Goal: Task Accomplishment & Management: Complete application form

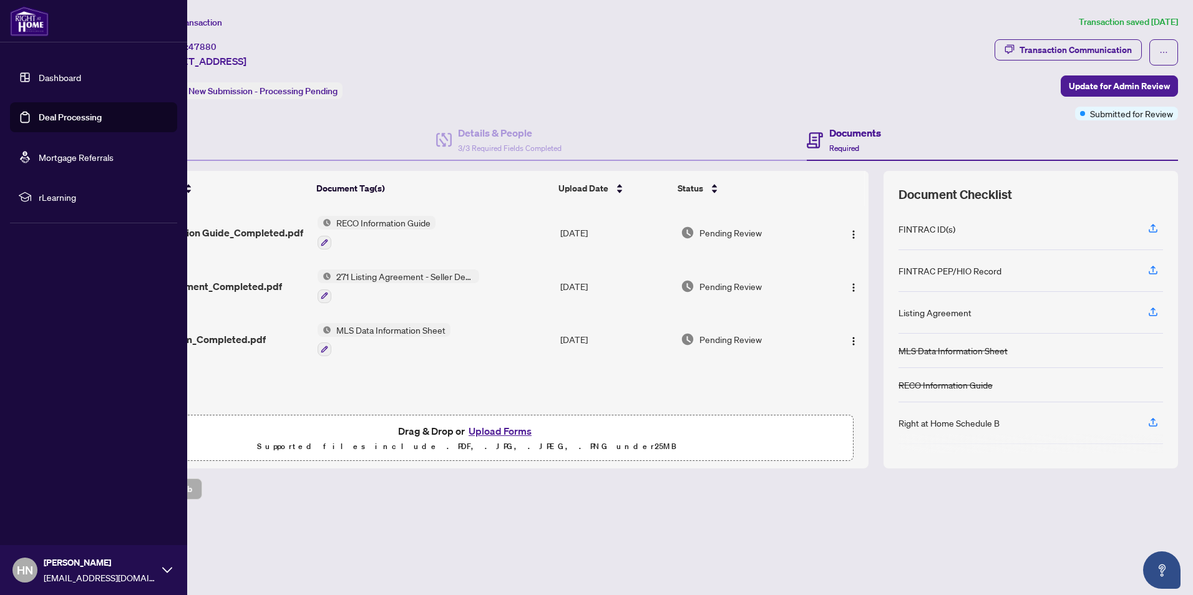
click at [50, 77] on link "Dashboard" at bounding box center [60, 77] width 42 height 11
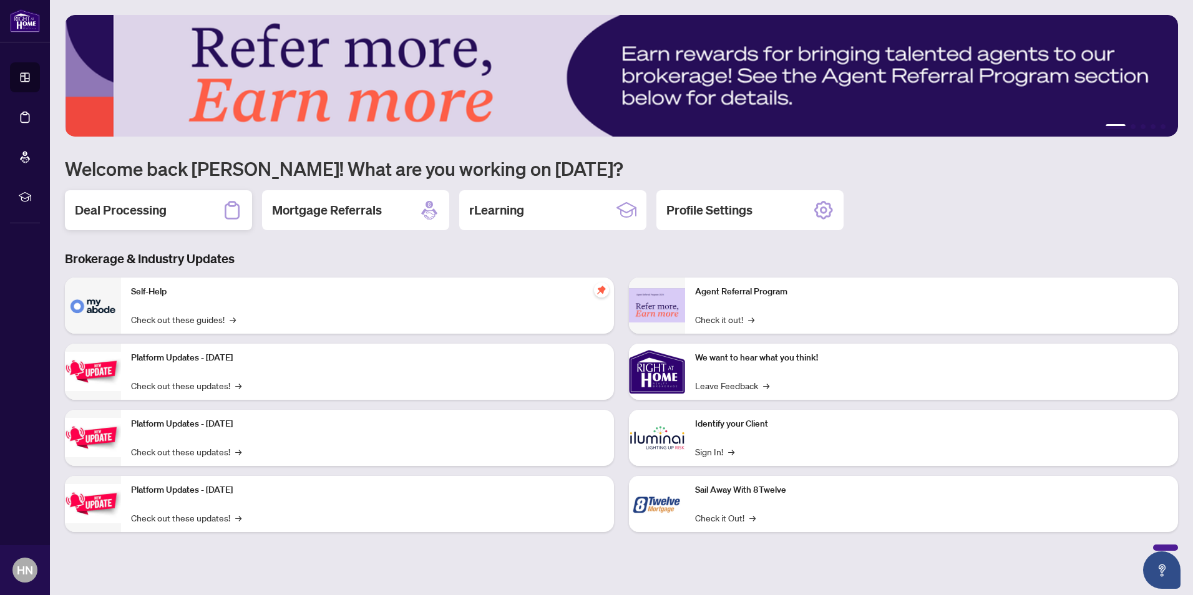
click at [155, 210] on h2 "Deal Processing" at bounding box center [121, 209] width 92 height 17
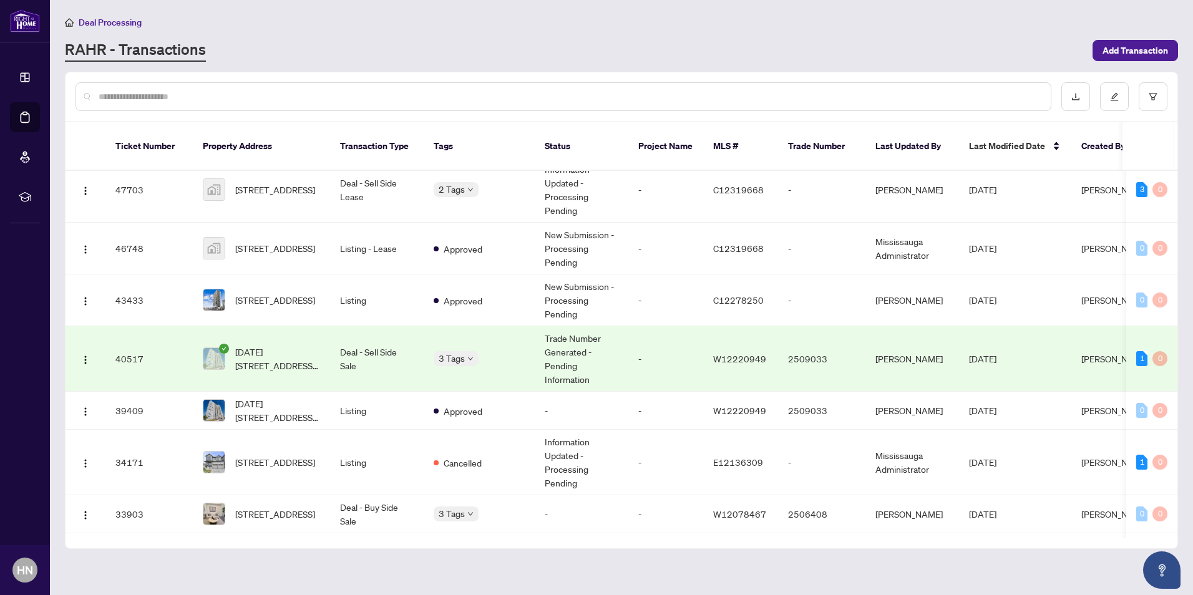
scroll to position [62, 0]
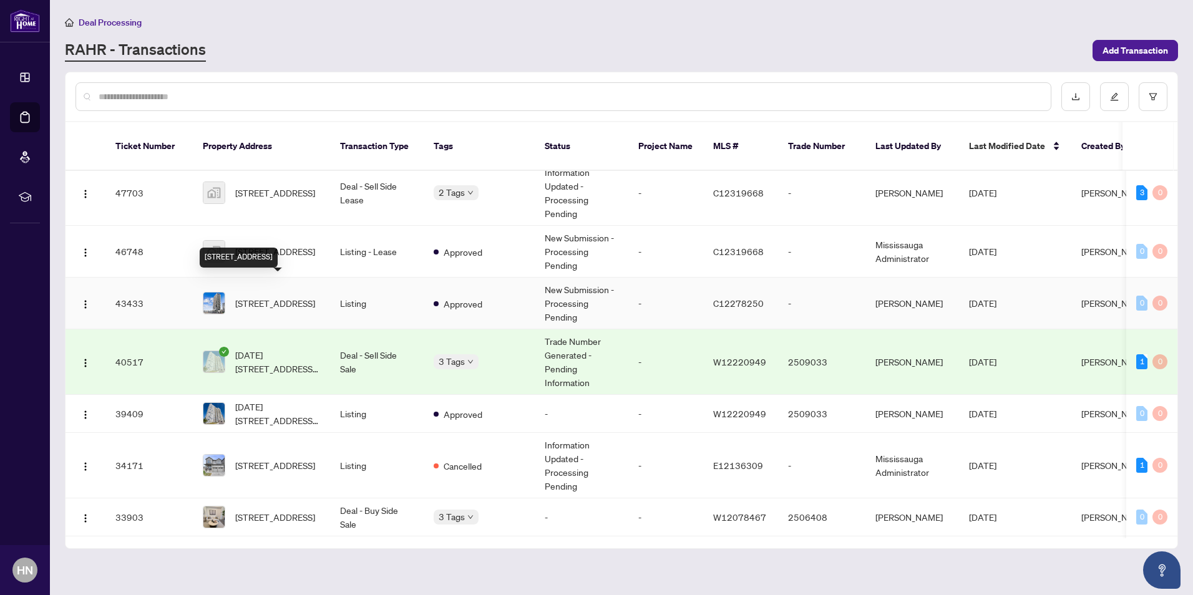
click at [270, 296] on span "[STREET_ADDRESS]" at bounding box center [275, 303] width 80 height 14
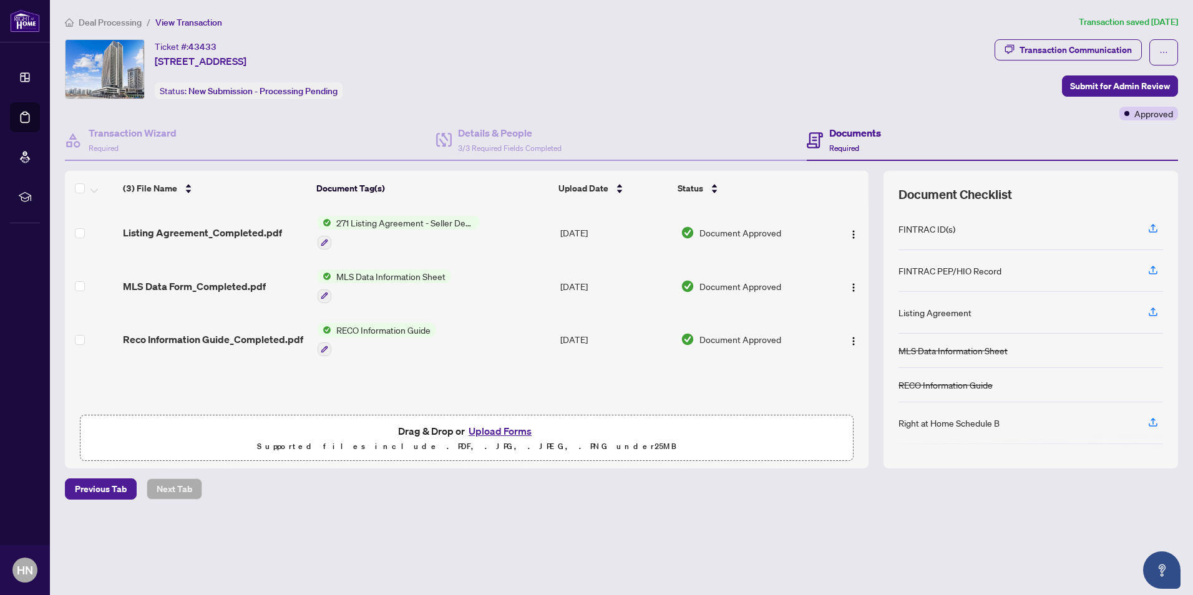
click at [511, 433] on button "Upload Forms" at bounding box center [500, 431] width 70 height 16
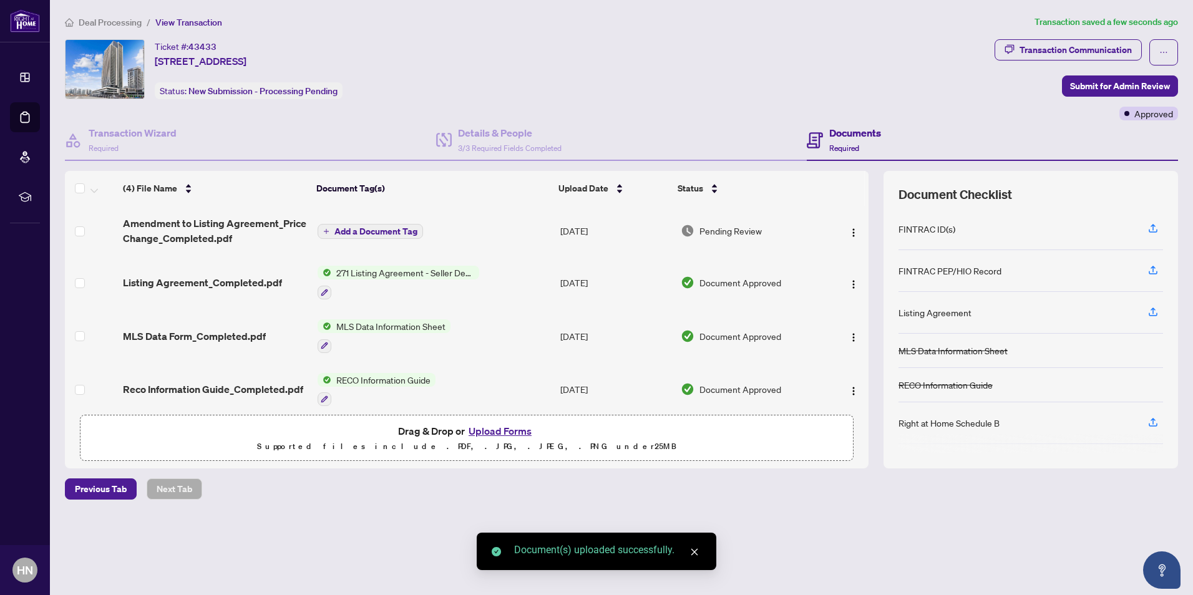
click at [357, 228] on span "Add a Document Tag" at bounding box center [375, 231] width 83 height 9
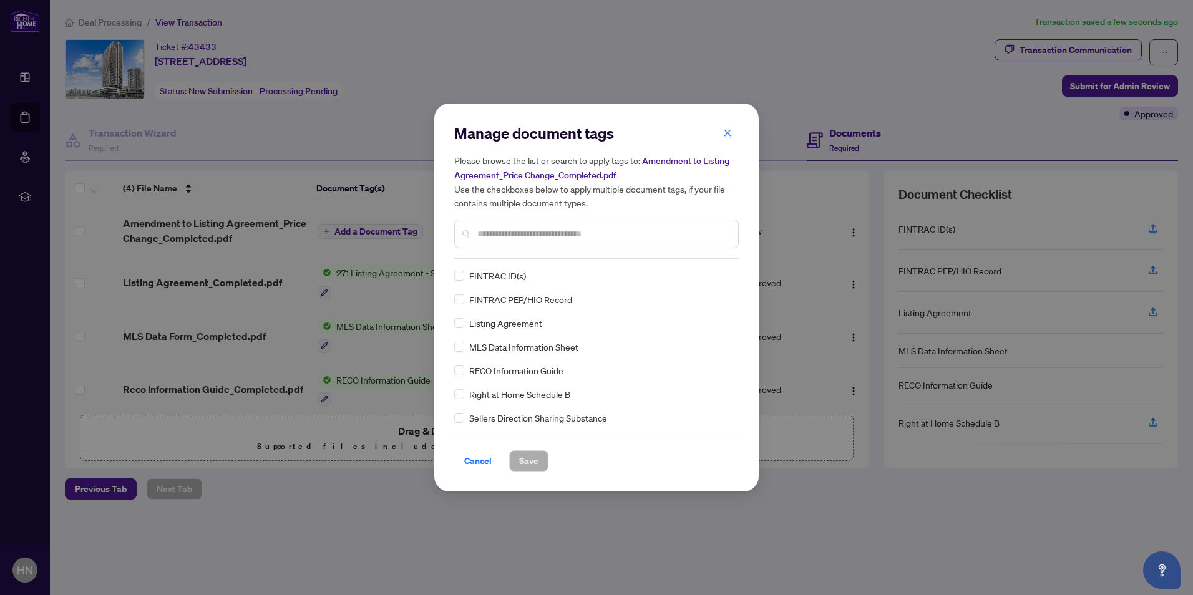
click at [523, 238] on input "text" at bounding box center [602, 234] width 251 height 14
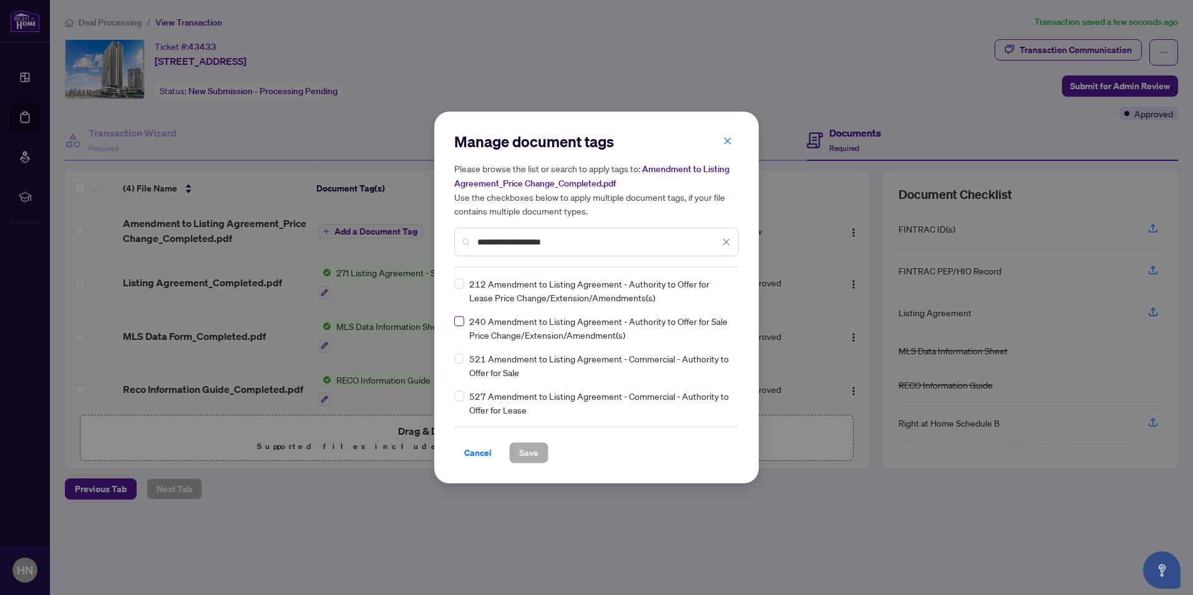
type input "**********"
click at [528, 451] on span "Save" at bounding box center [528, 453] width 19 height 20
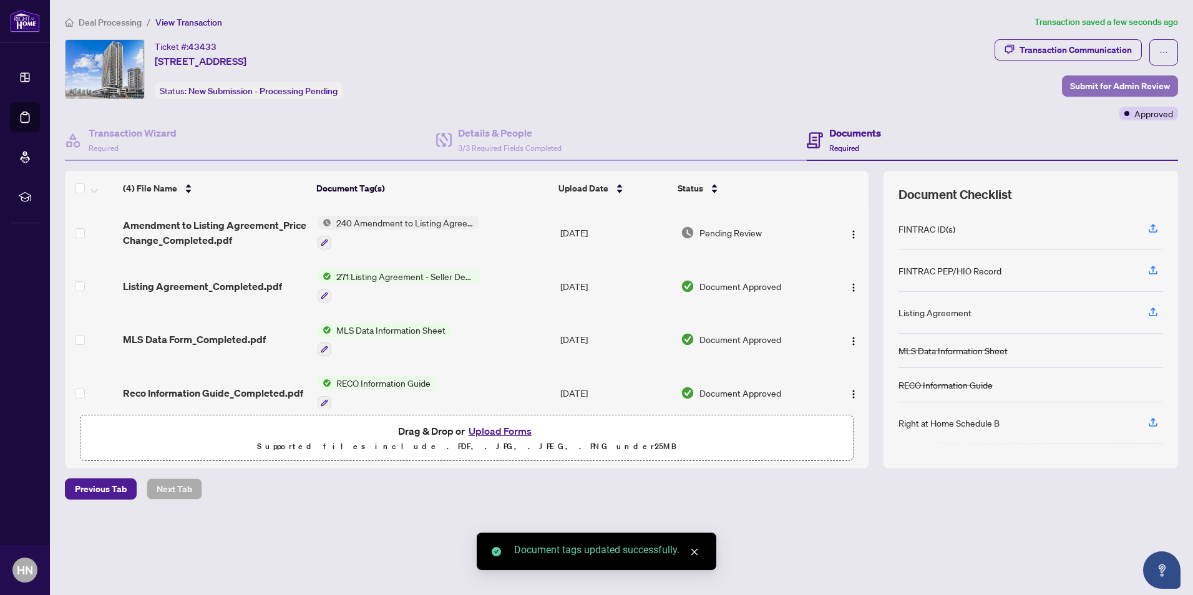
click at [1100, 87] on span "Submit for Admin Review" at bounding box center [1120, 86] width 100 height 20
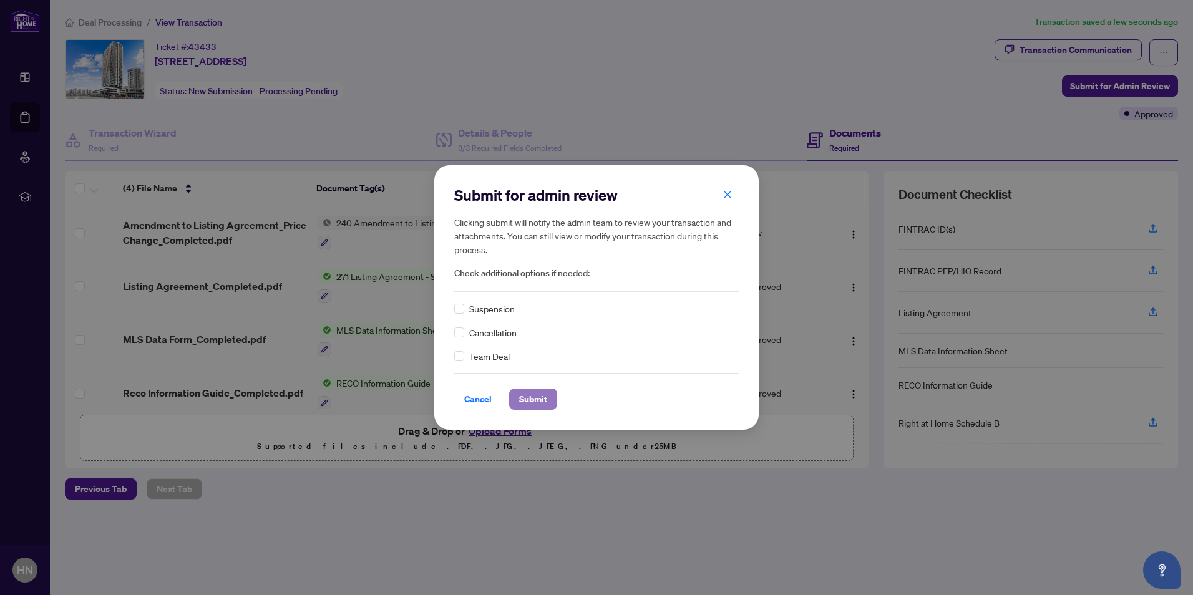
click at [528, 399] on span "Submit" at bounding box center [533, 399] width 28 height 20
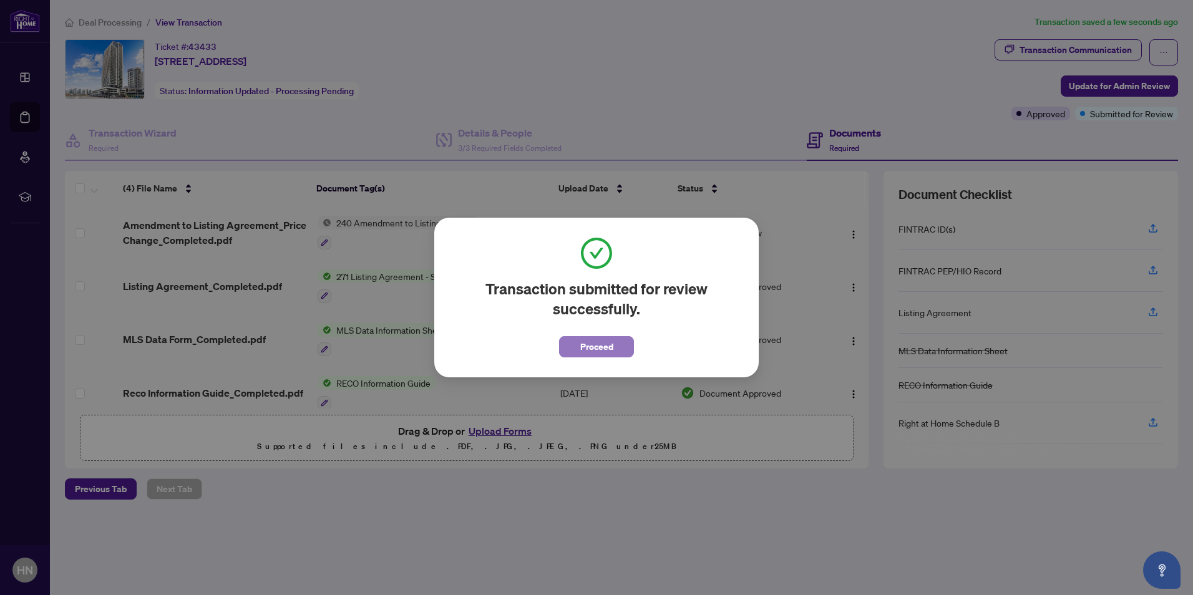
click at [603, 345] on span "Proceed" at bounding box center [596, 347] width 33 height 20
